Goal: Information Seeking & Learning: Learn about a topic

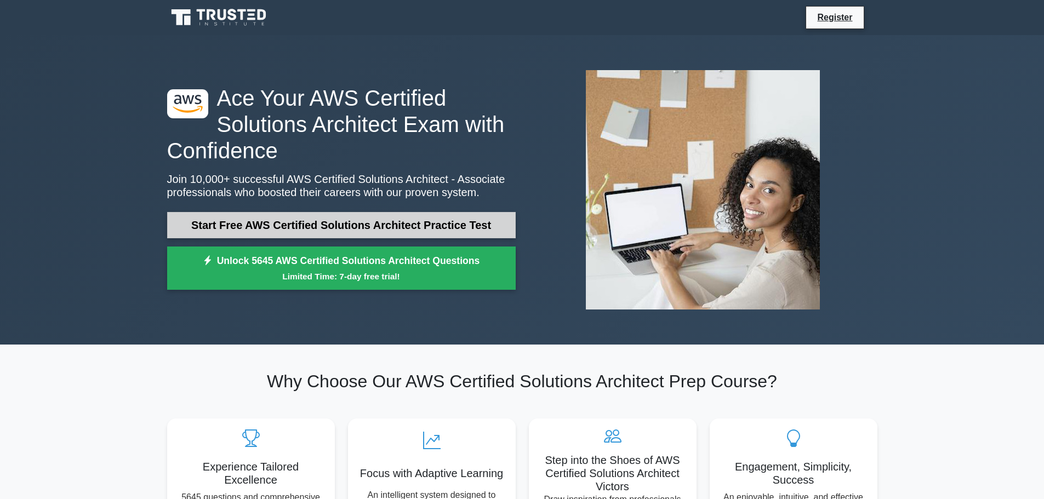
click at [410, 225] on link "Start Free AWS Certified Solutions Architect Practice Test" at bounding box center [341, 225] width 348 height 26
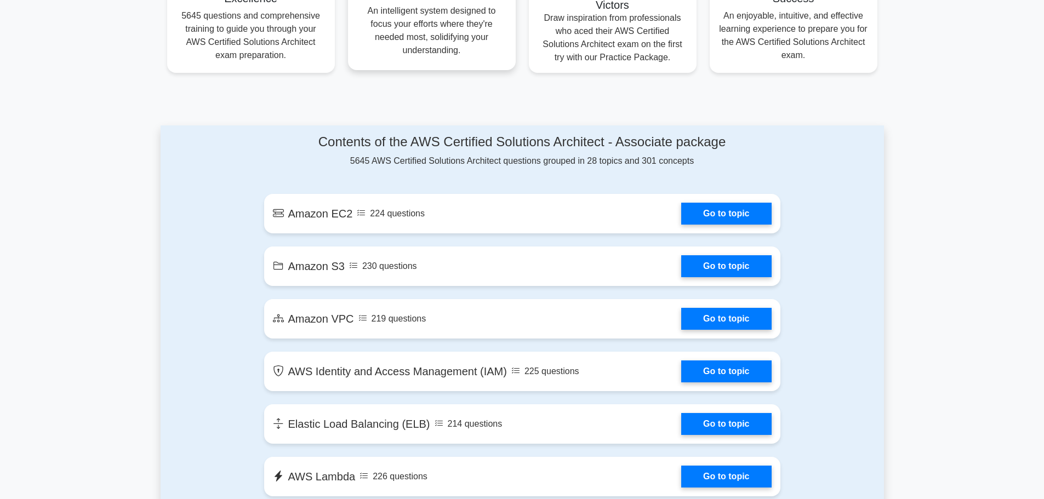
scroll to position [493, 0]
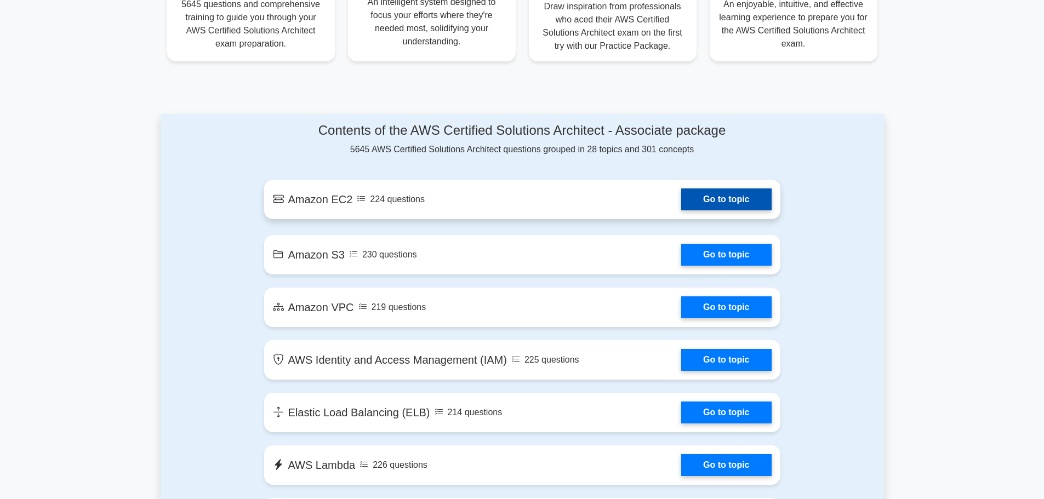
click at [731, 202] on link "Go to topic" at bounding box center [726, 199] width 90 height 22
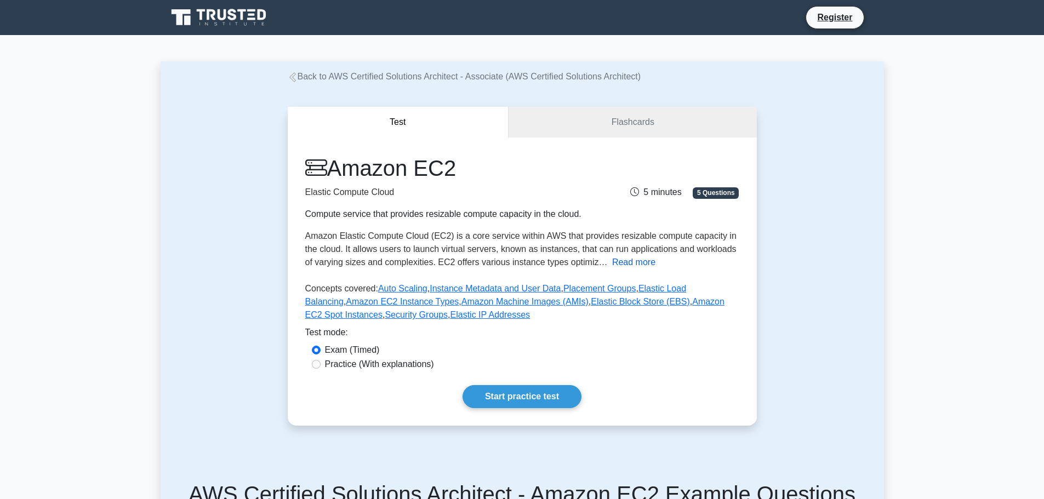
click at [636, 264] on button "Read more" at bounding box center [633, 262] width 43 height 13
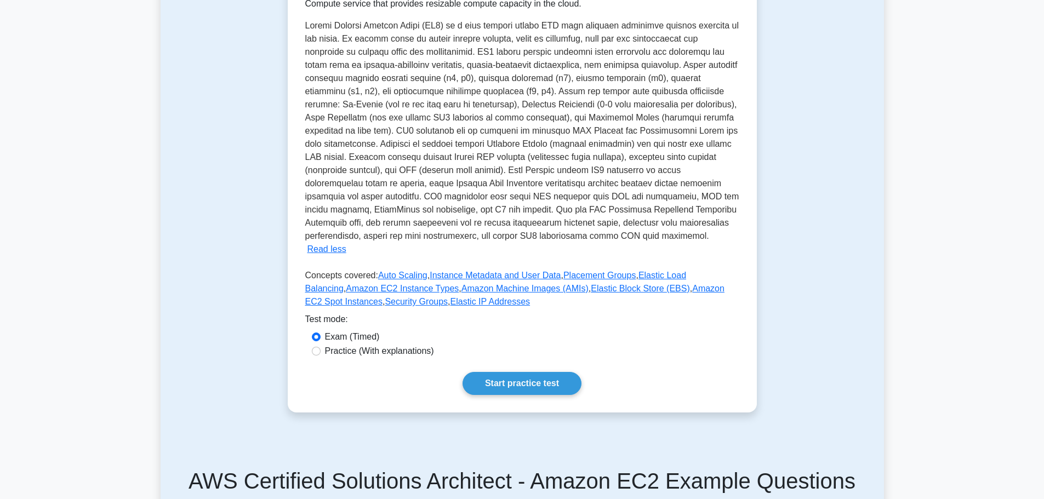
scroll to position [219, 0]
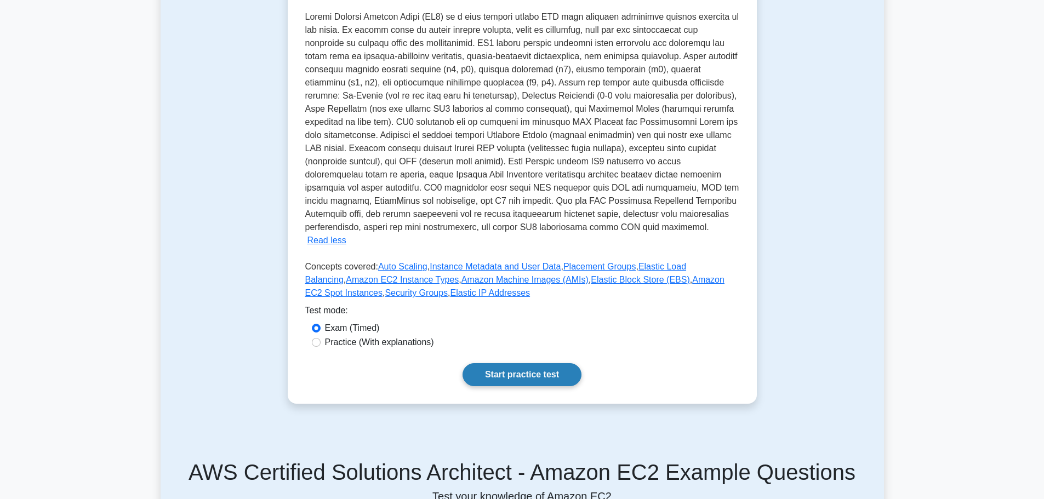
click at [535, 363] on link "Start practice test" at bounding box center [521, 374] width 119 height 23
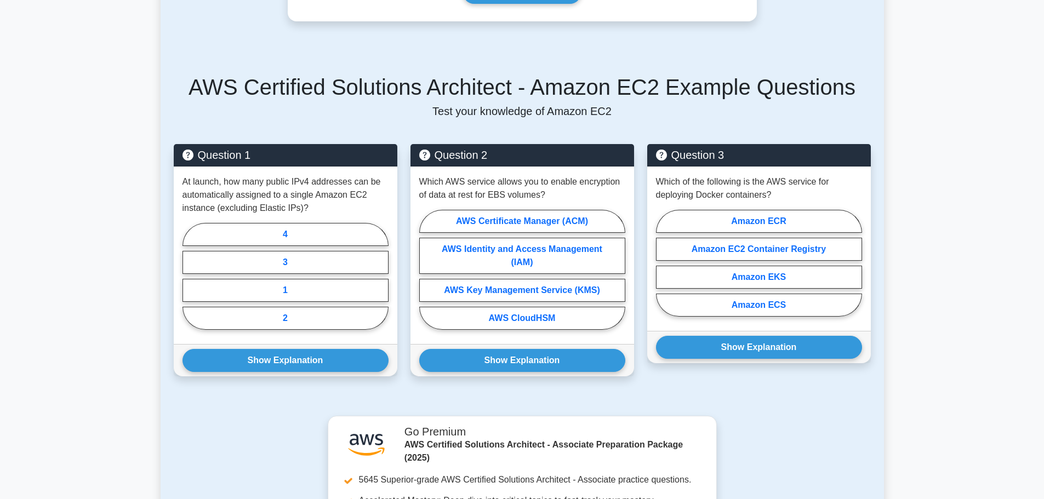
scroll to position [550, 0]
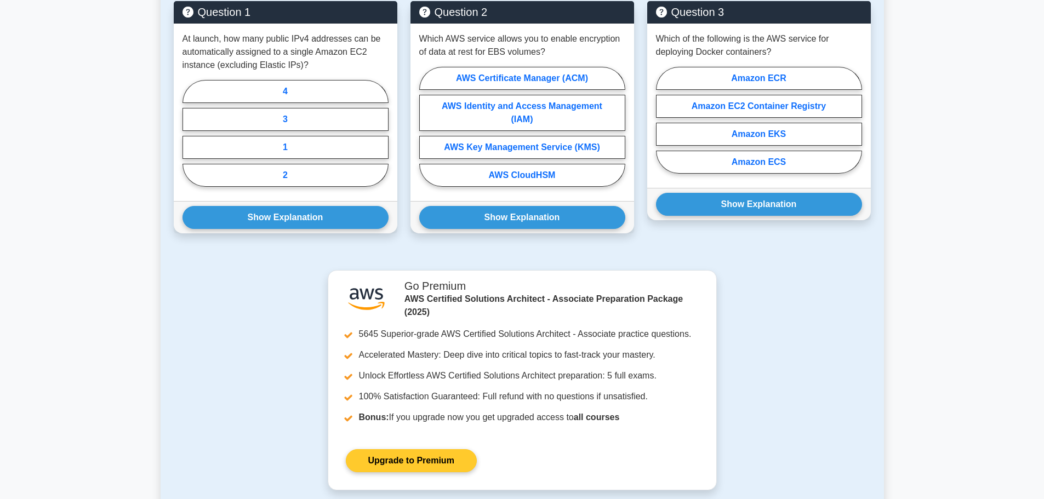
click at [477, 449] on link "Upgrade to Premium" at bounding box center [411, 460] width 131 height 23
